Goal: Task Accomplishment & Management: Manage account settings

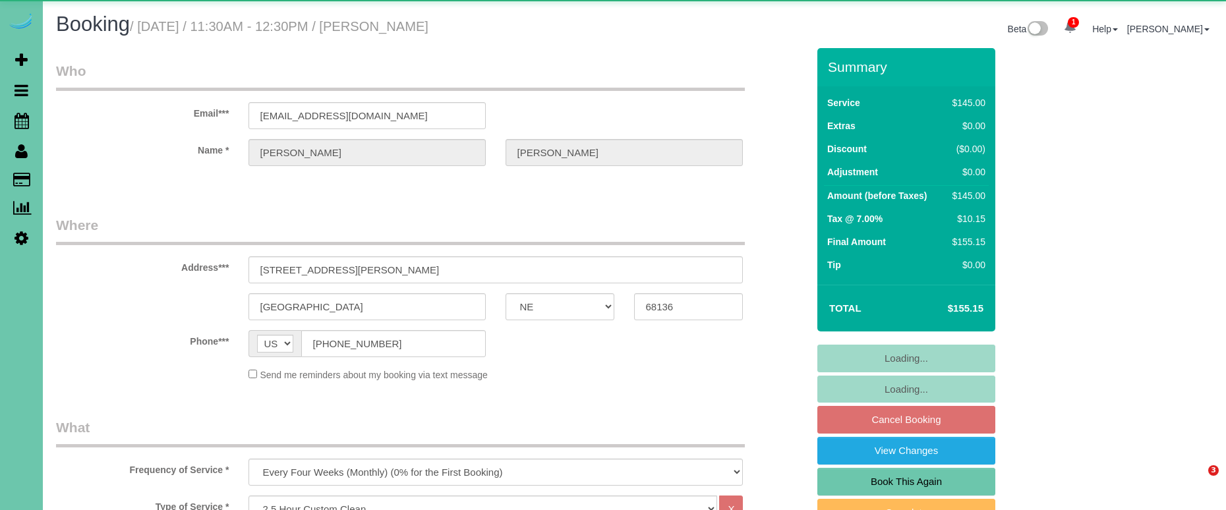
select select "NE"
select select "object:645"
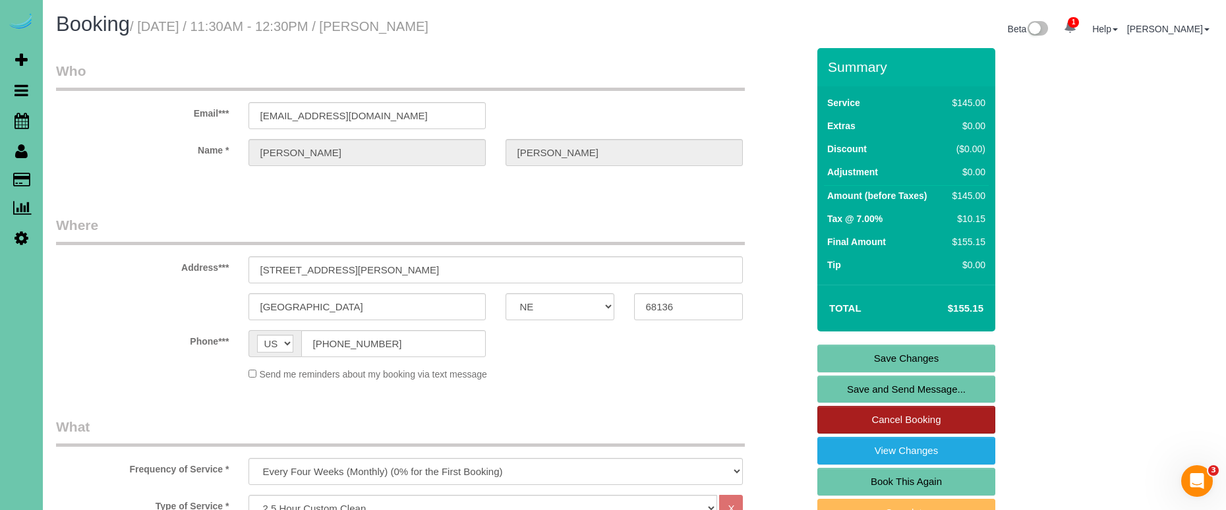
click at [870, 414] on link "Cancel Booking" at bounding box center [906, 420] width 178 height 28
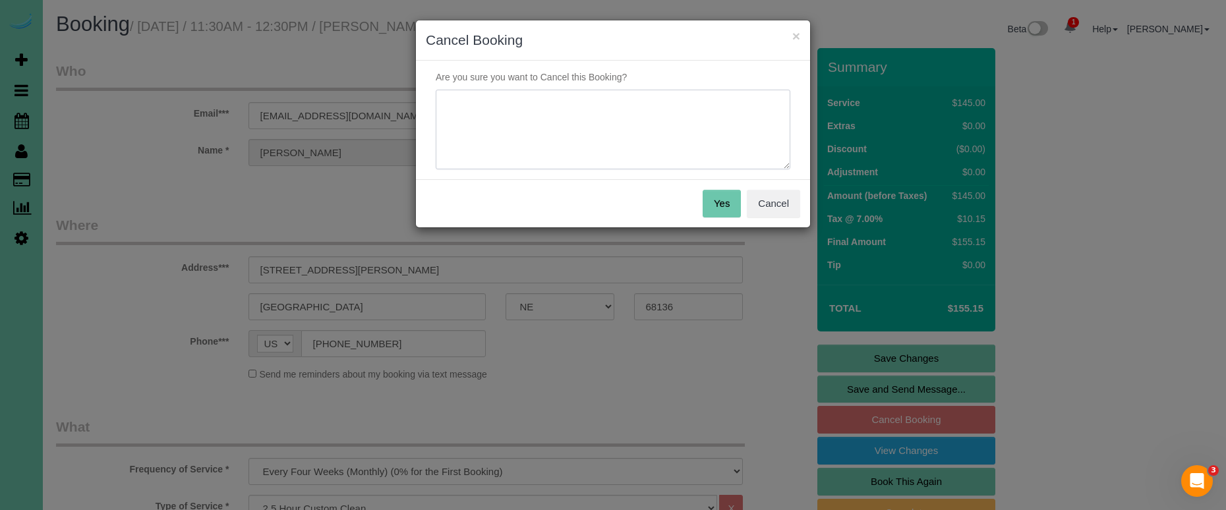
click at [534, 132] on textarea at bounding box center [613, 130] width 354 height 80
type textarea "traveling"
click at [707, 198] on button "Yes" at bounding box center [721, 204] width 38 height 28
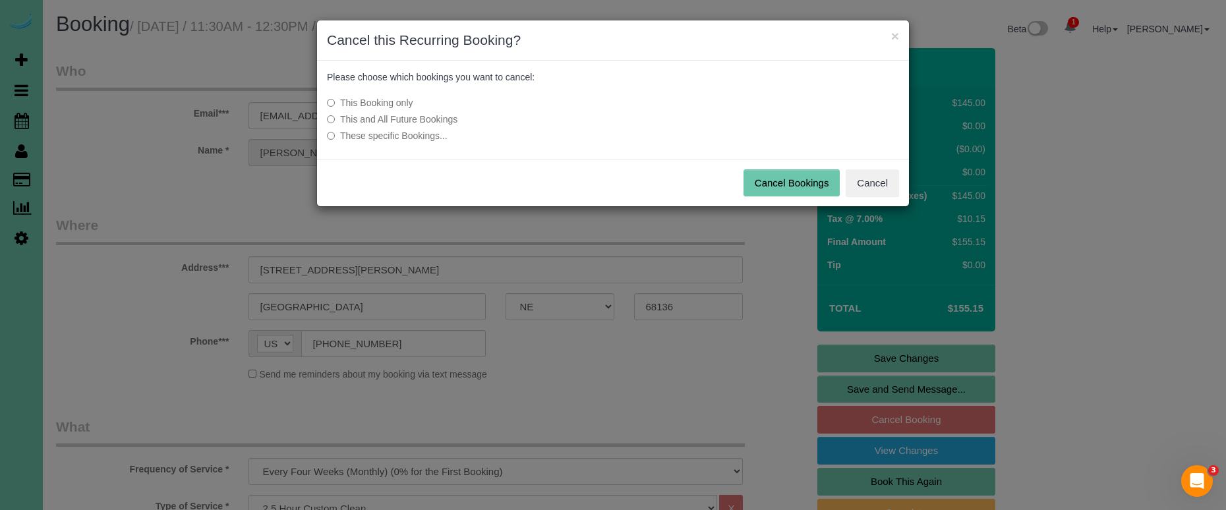
click at [813, 187] on button "Cancel Bookings" at bounding box center [791, 183] width 97 height 28
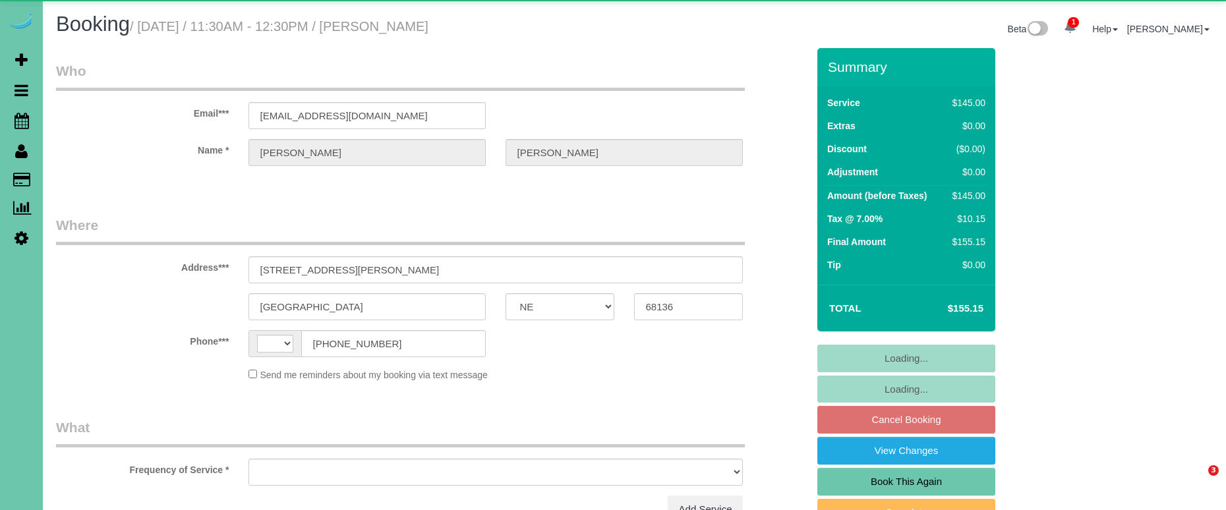
select select "NE"
select select "string:US"
select select "object:626"
select select "string:fspay-6457fe27-e40f-4fb2-9287-81dfe746dffb"
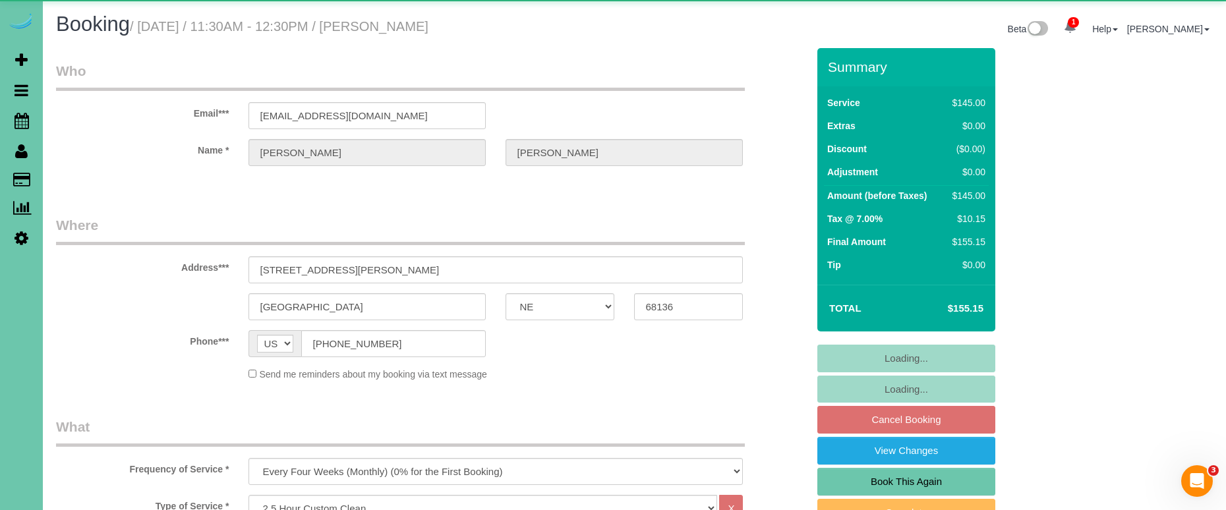
select select "object:645"
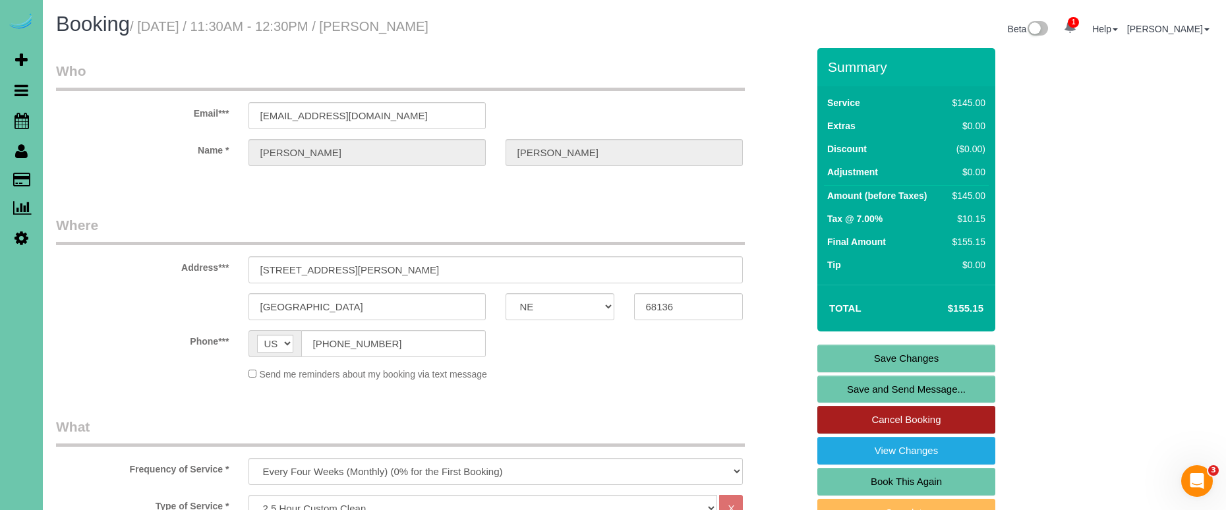
click at [843, 418] on link "Cancel Booking" at bounding box center [906, 420] width 178 height 28
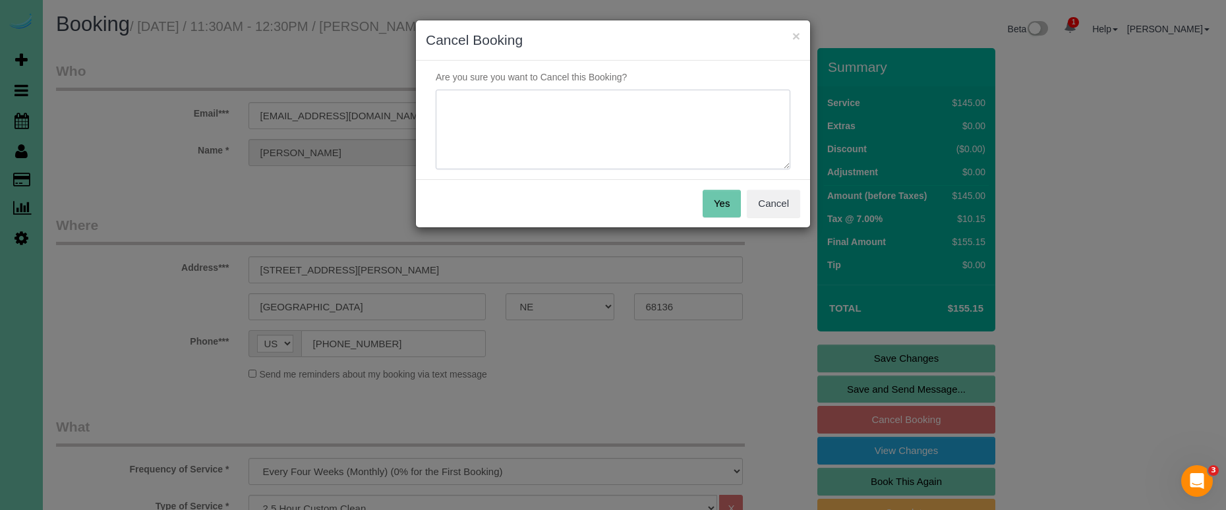
click at [595, 121] on textarea at bounding box center [613, 130] width 354 height 80
type textarea "traveling"
click at [727, 194] on button "Yes" at bounding box center [721, 204] width 38 height 28
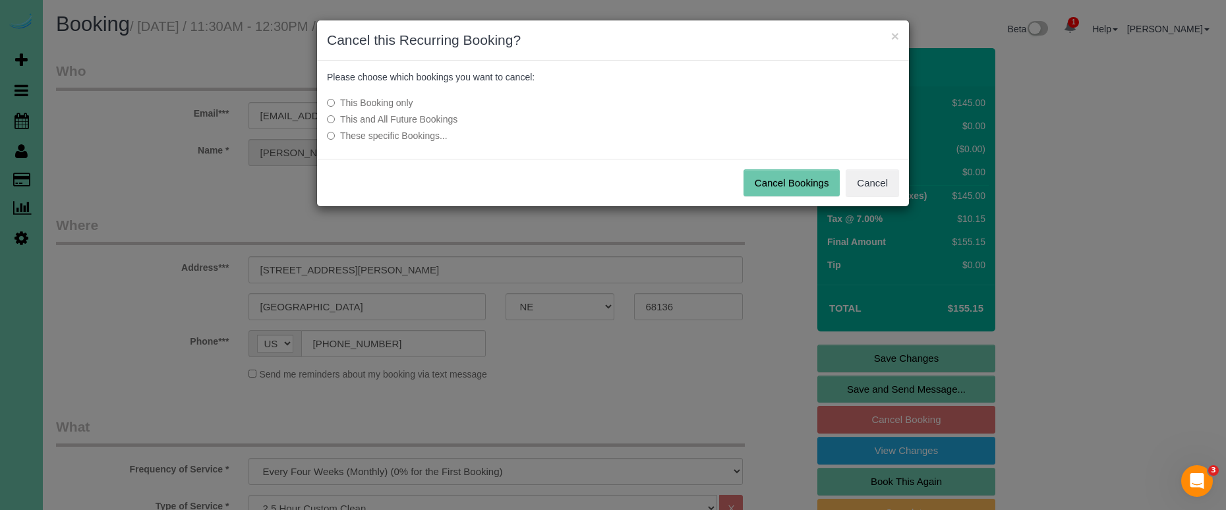
click at [749, 187] on button "Cancel Bookings" at bounding box center [791, 183] width 97 height 28
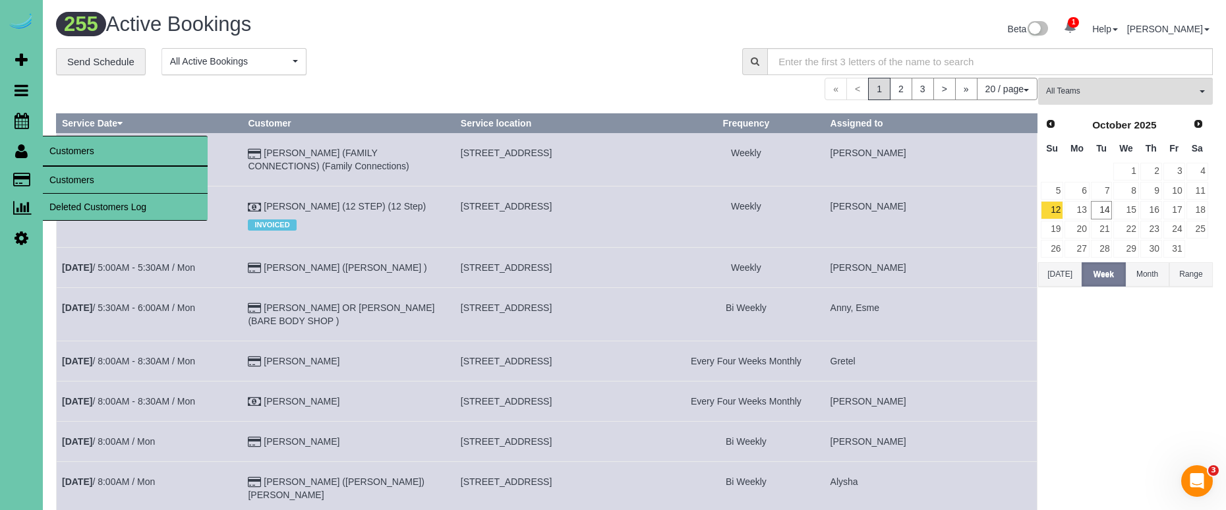
click at [51, 173] on link "Customers" at bounding box center [125, 180] width 165 height 26
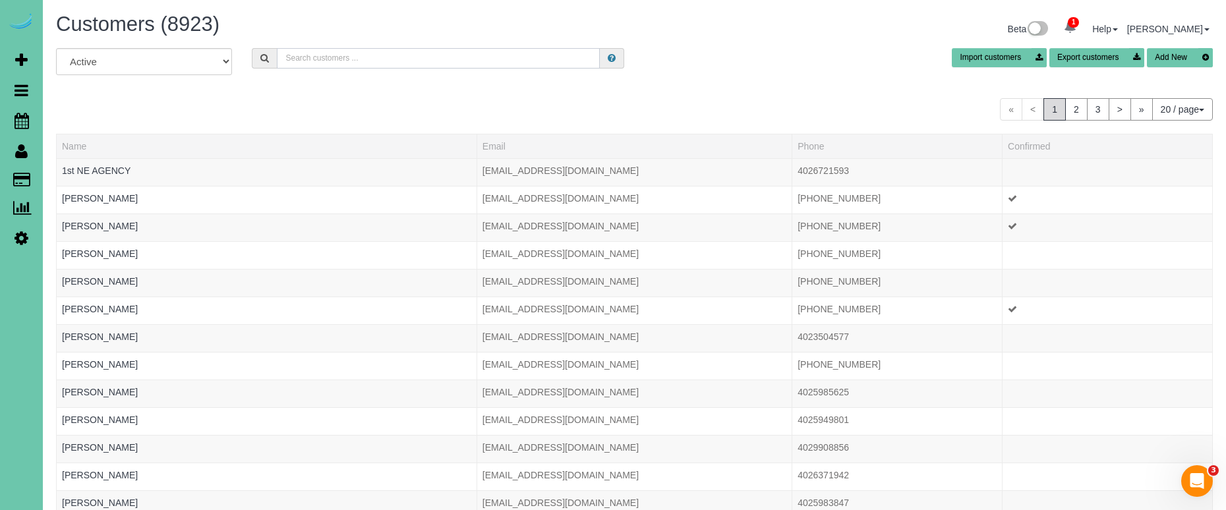
click at [306, 57] on input "text" at bounding box center [438, 58] width 323 height 20
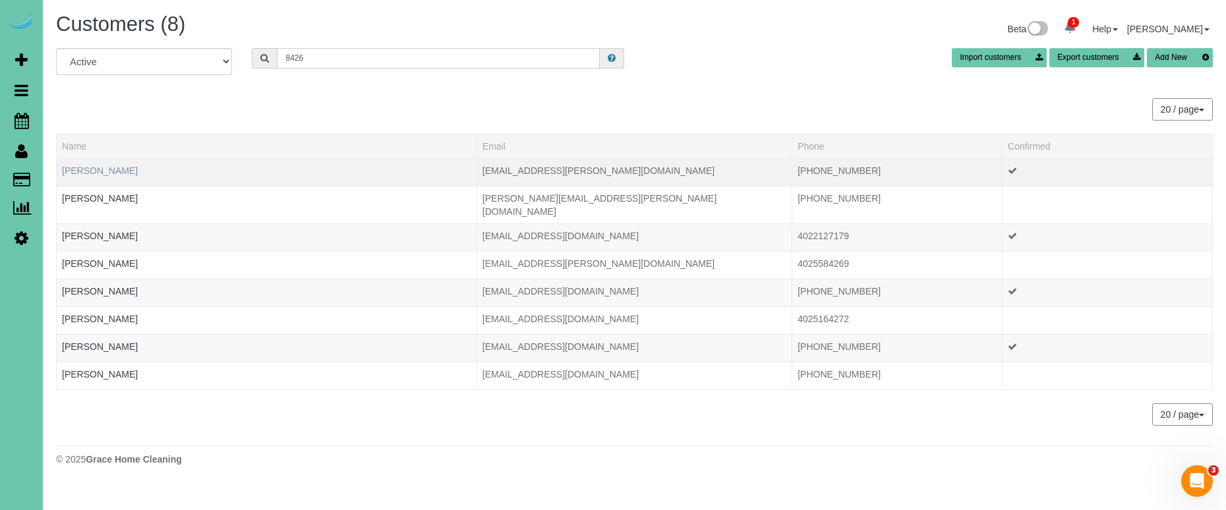
type input "8426"
click at [103, 173] on link "Abbey Jackson" at bounding box center [100, 170] width 76 height 11
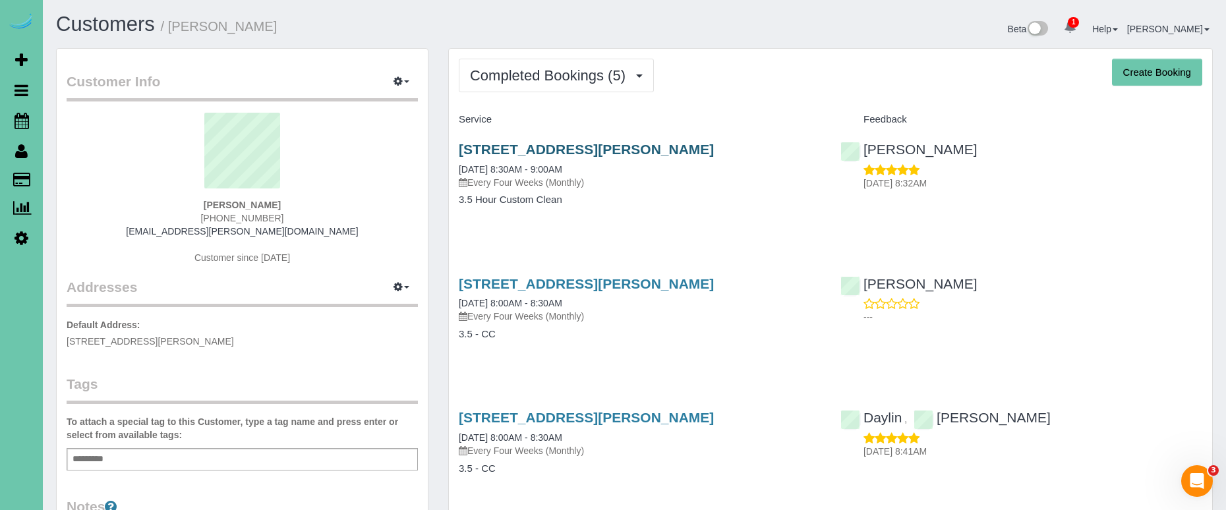
click at [538, 146] on link "2916 Whiteman Dr, Bellevue, NE 68123" at bounding box center [586, 149] width 255 height 15
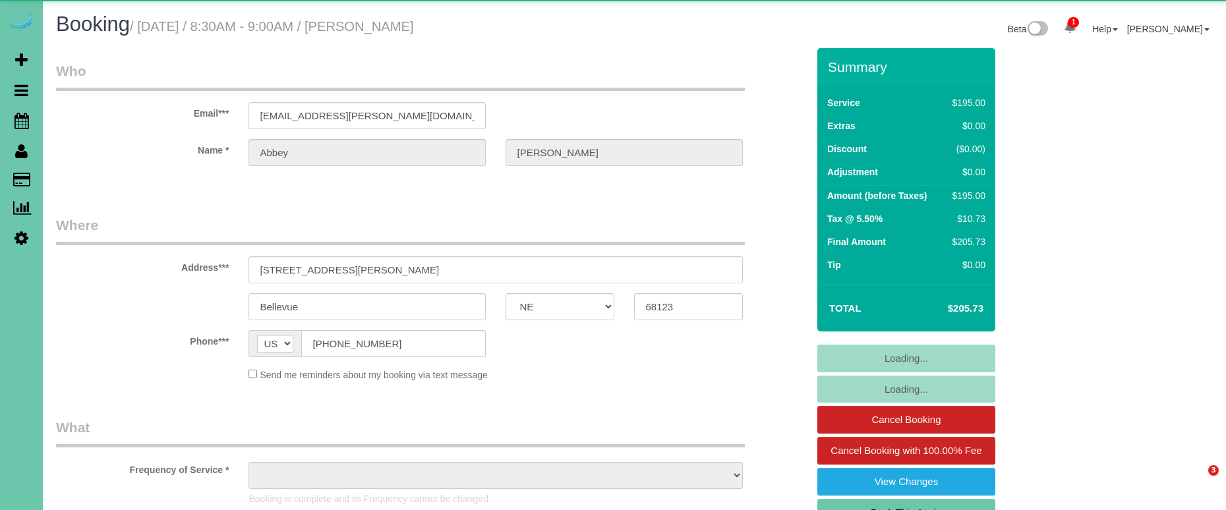
select select "NE"
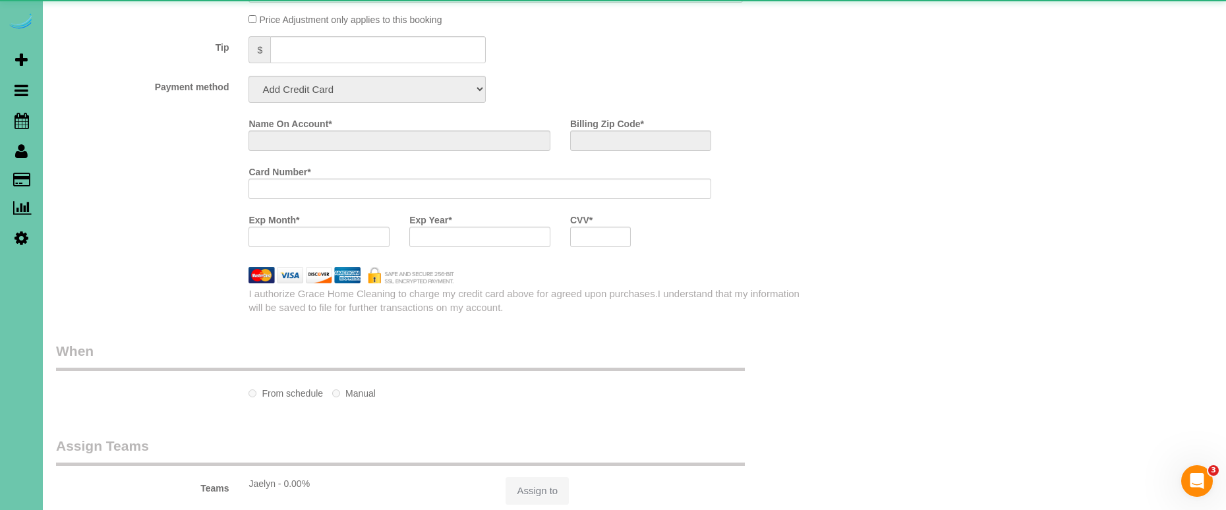
select select "object:635"
select select "string:fspay-beecf9e1-d4b6-4093-9007-f3e3dd2542c7"
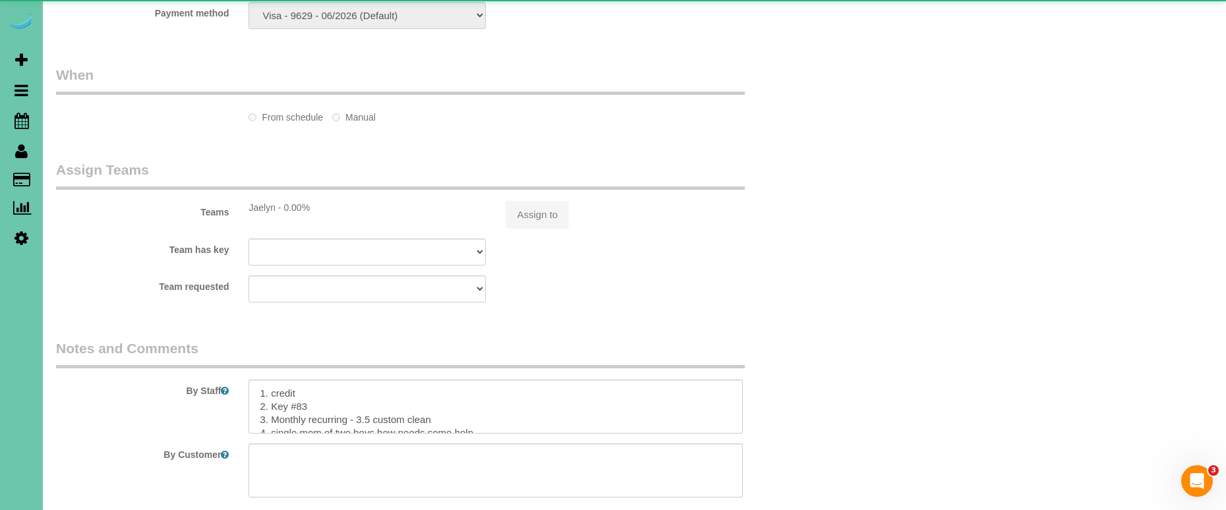
select select "object:658"
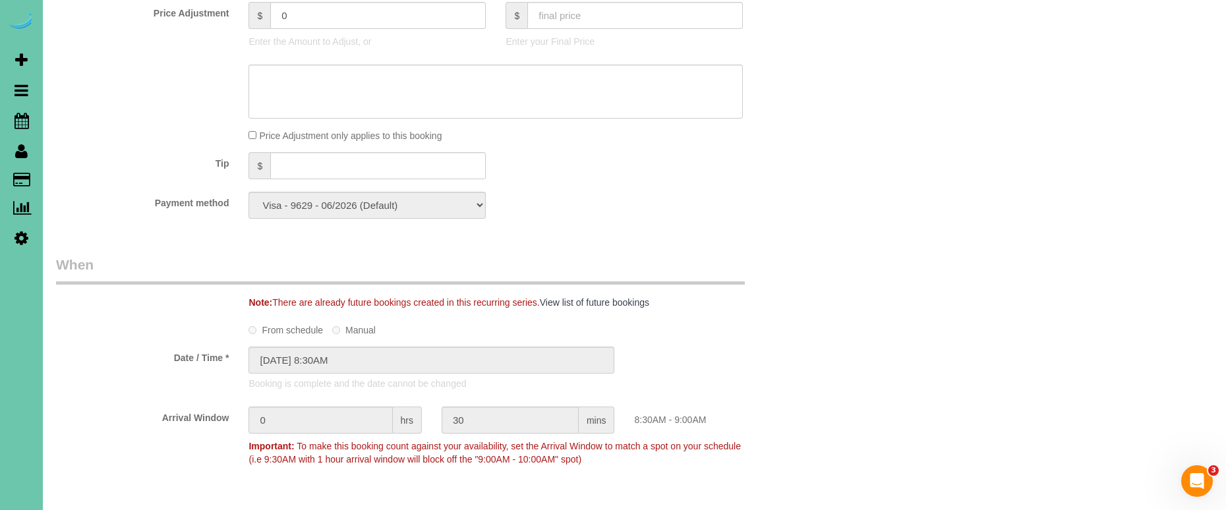
scroll to position [654, 0]
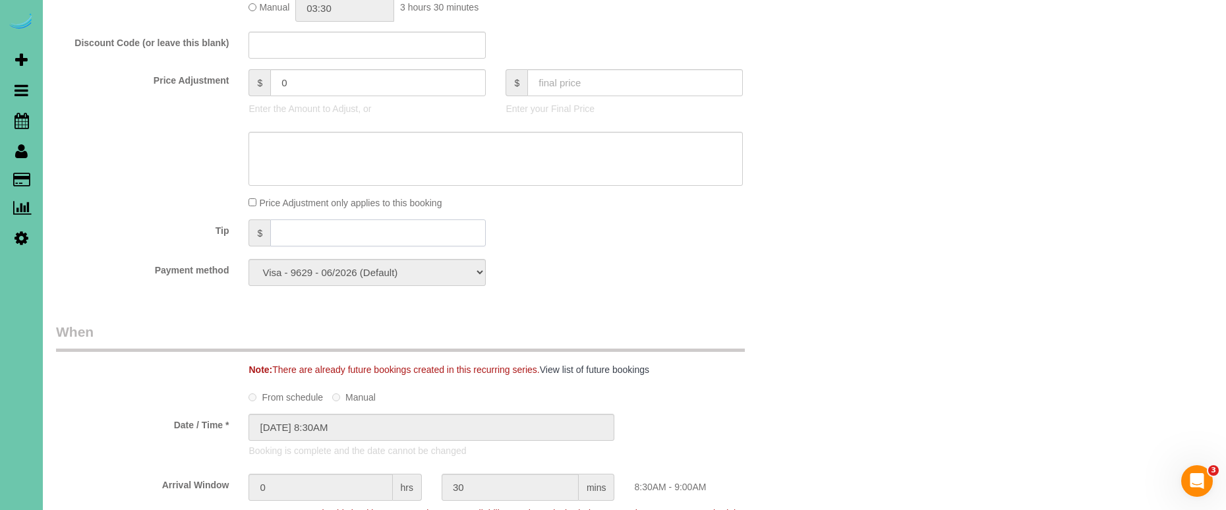
click at [289, 232] on input "text" at bounding box center [377, 232] width 215 height 27
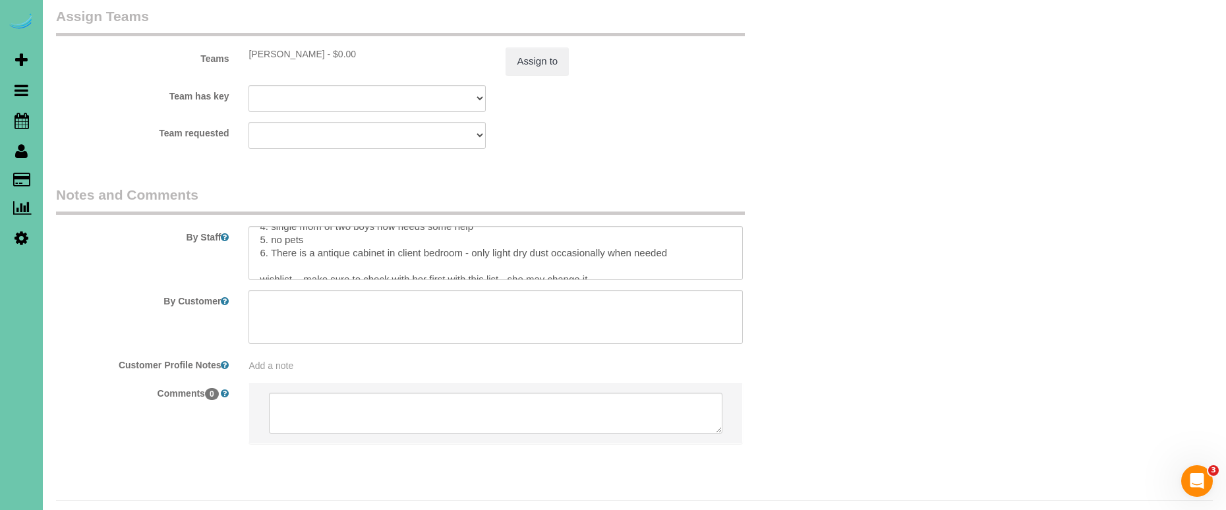
scroll to position [51, 0]
type input "30"
click at [693, 226] on textarea at bounding box center [495, 253] width 494 height 54
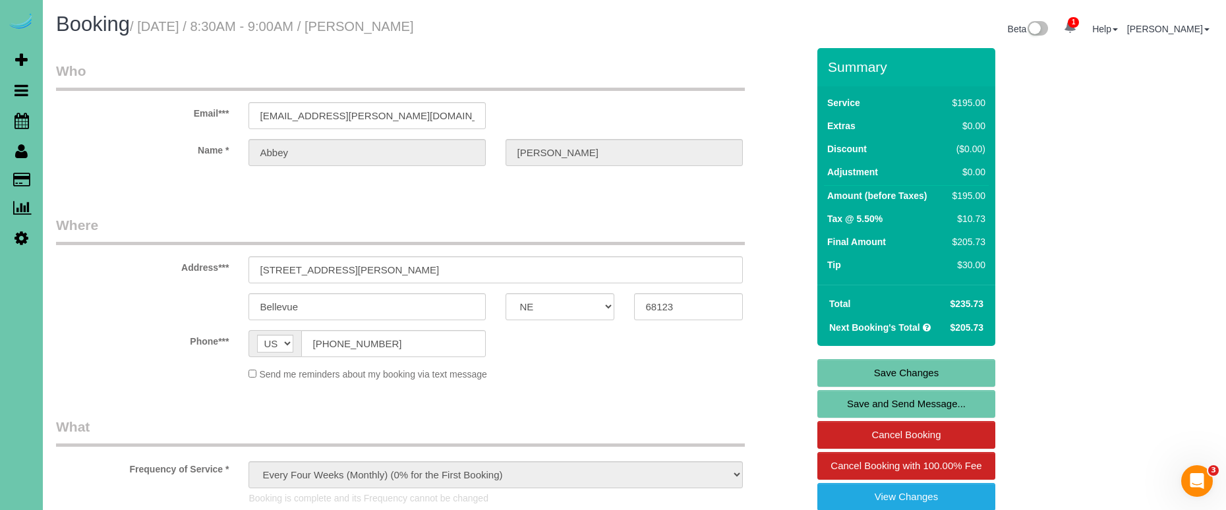
scroll to position [0, 0]
type textarea "1. credit 2. Key #83 3. Monthly recurring - 3.5 custom clean 4. single mom of t…"
click at [859, 360] on link "Save Changes" at bounding box center [906, 373] width 178 height 28
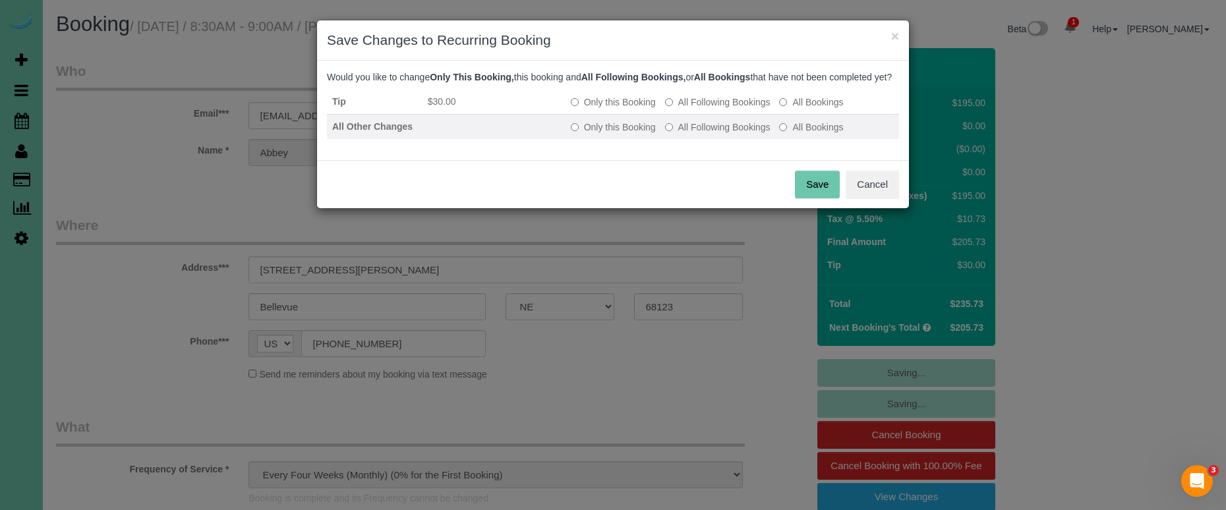
click at [725, 134] on label "All Following Bookings" at bounding box center [717, 127] width 105 height 13
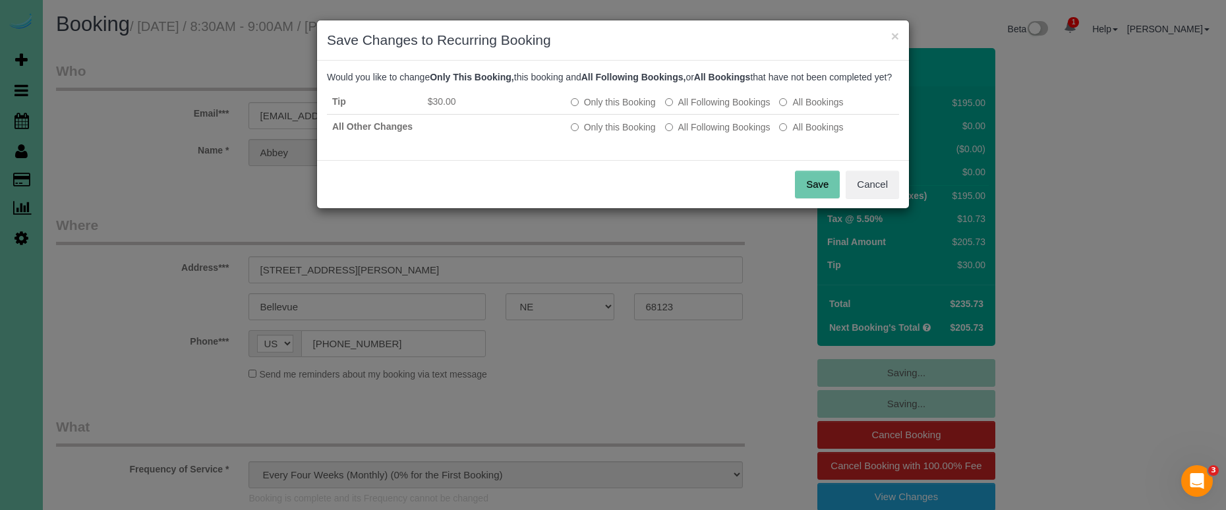
click at [821, 198] on button "Save" at bounding box center [817, 185] width 45 height 28
